Goal: Task Accomplishment & Management: Use online tool/utility

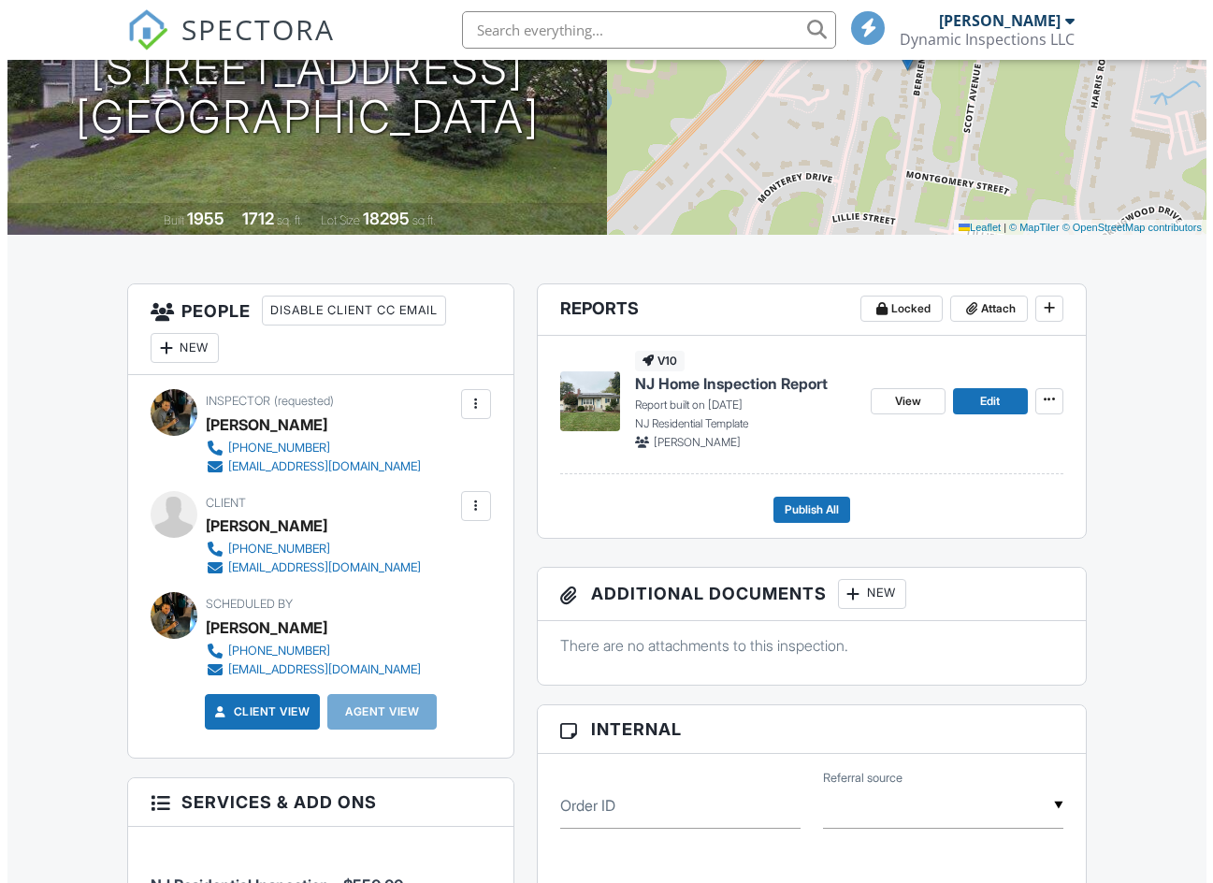
scroll to position [468, 0]
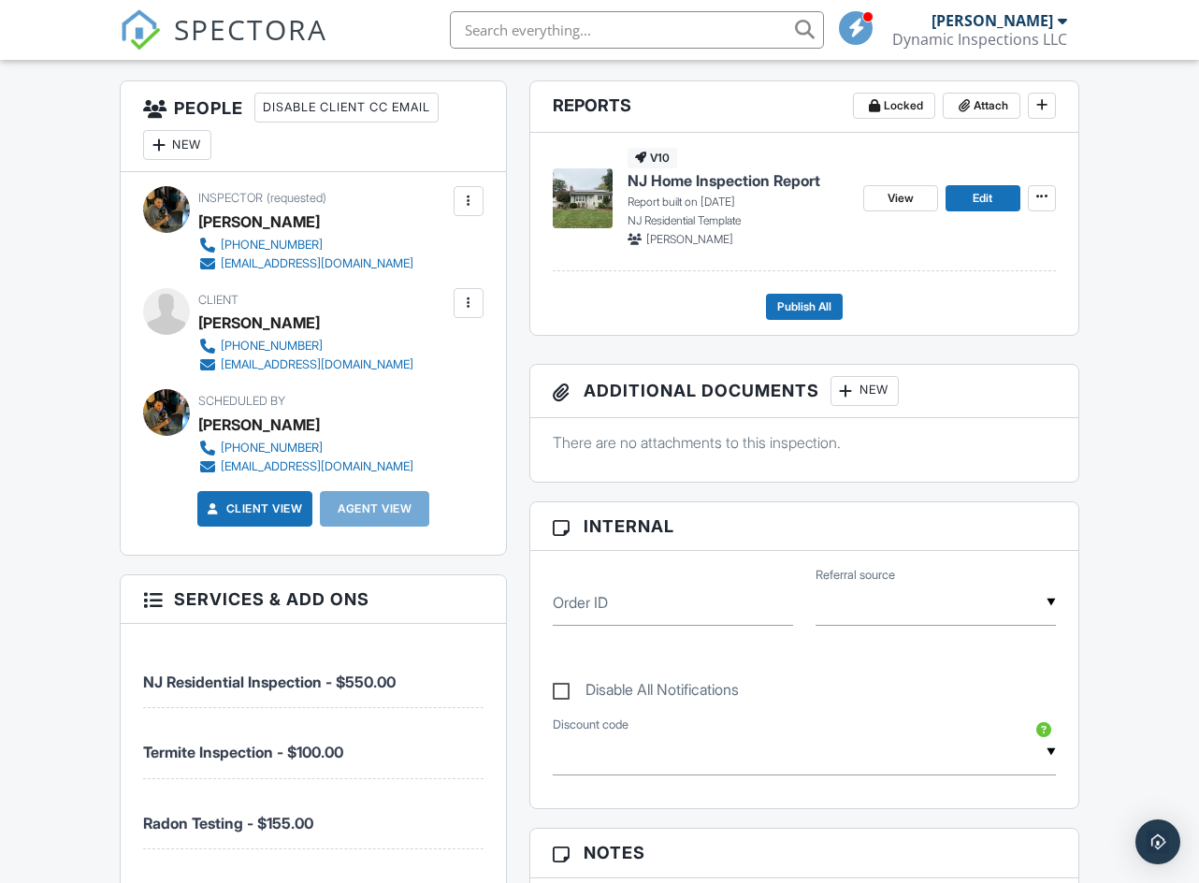
click at [873, 406] on div "New" at bounding box center [864, 391] width 68 height 30
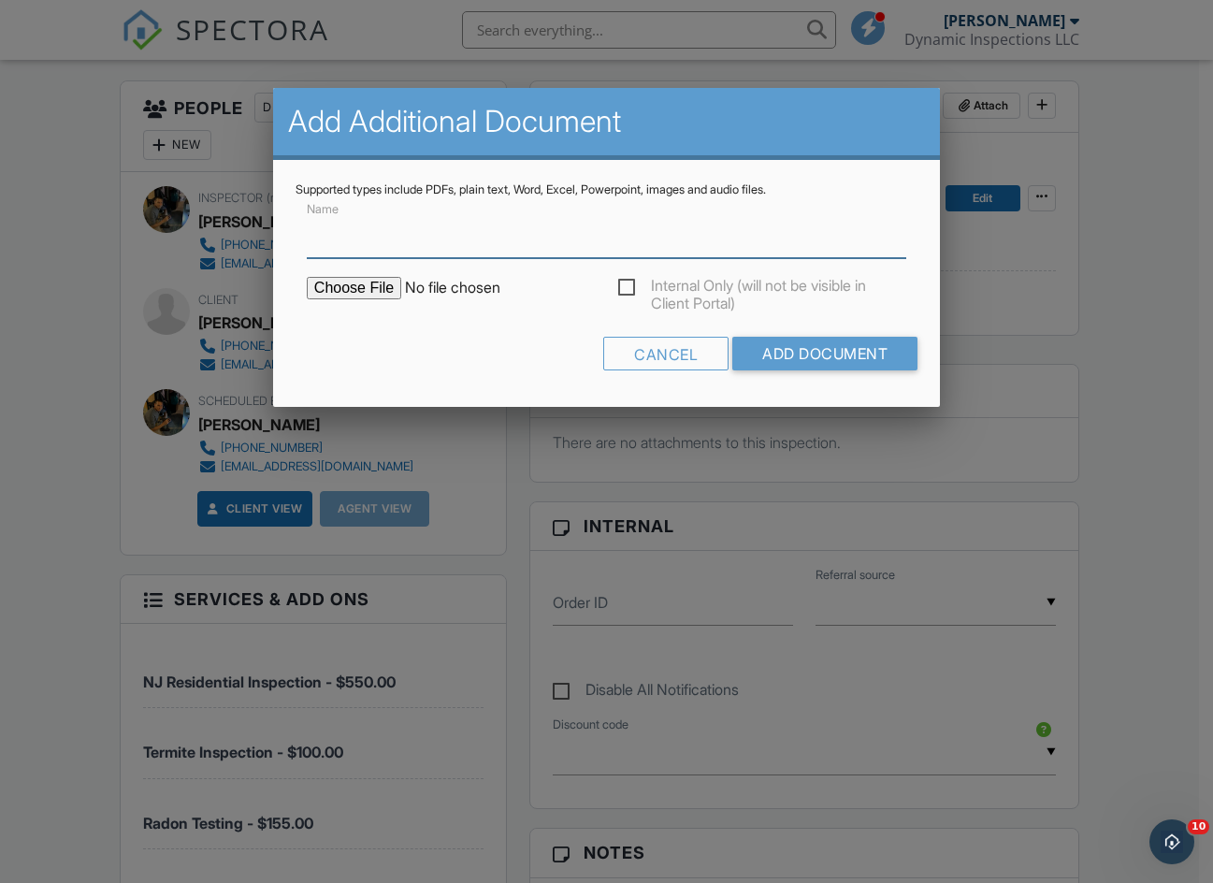
scroll to position [0, 0]
click at [361, 294] on input "file" at bounding box center [466, 288] width 318 height 22
type input "C:\fakepath\14-berrien-avenue-NPMA33.pdf"
click at [353, 245] on input "Name" at bounding box center [606, 235] width 599 height 46
type input "NPMA33- WDO/ Termite Inspection"
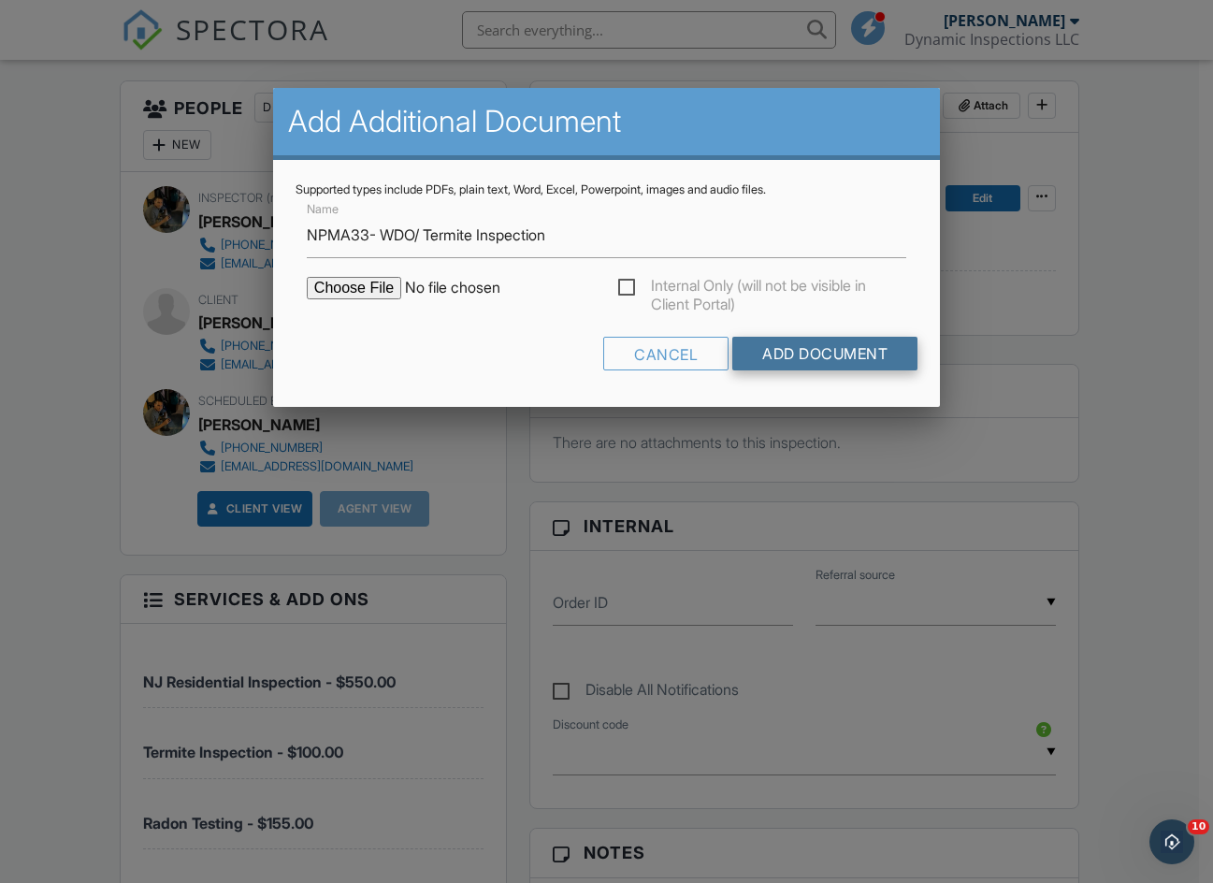
click at [841, 348] on input "Add Document" at bounding box center [824, 354] width 185 height 34
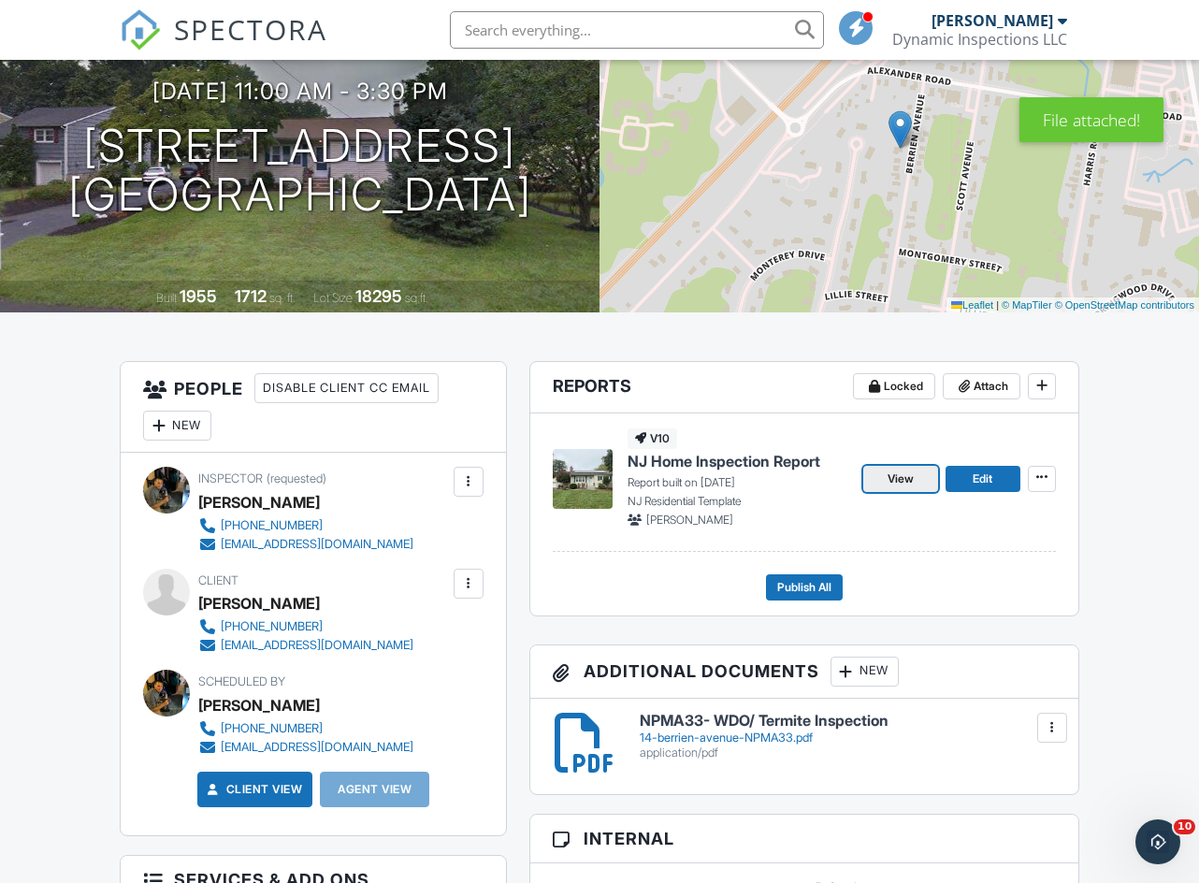
click at [908, 488] on span "View" at bounding box center [900, 478] width 26 height 19
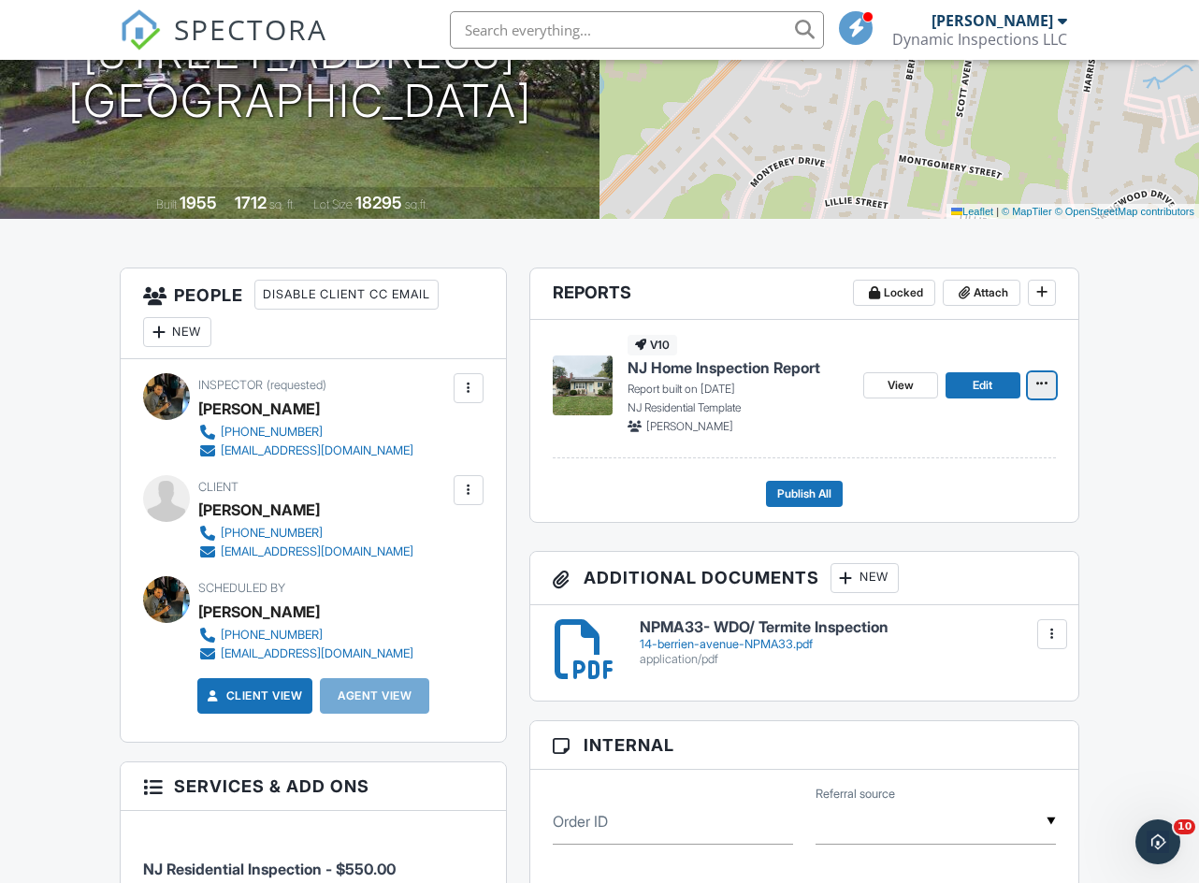
click at [1054, 398] on button at bounding box center [1042, 385] width 28 height 26
click at [553, 455] on div "v10 NJ Home Inspection Report Report built on 09/24/2025 NJ Residential Templat…" at bounding box center [804, 388] width 503 height 137
